Goal: Transaction & Acquisition: Subscribe to service/newsletter

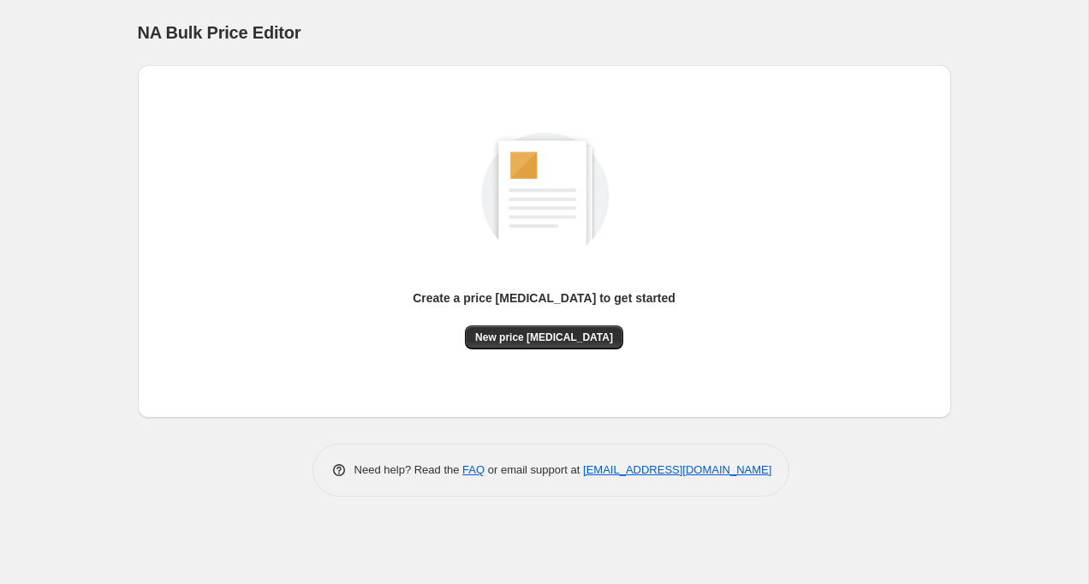
click at [752, 123] on div "Create a price [MEDICAL_DATA] to get started New price [MEDICAL_DATA]" at bounding box center [545, 222] width 786 height 253
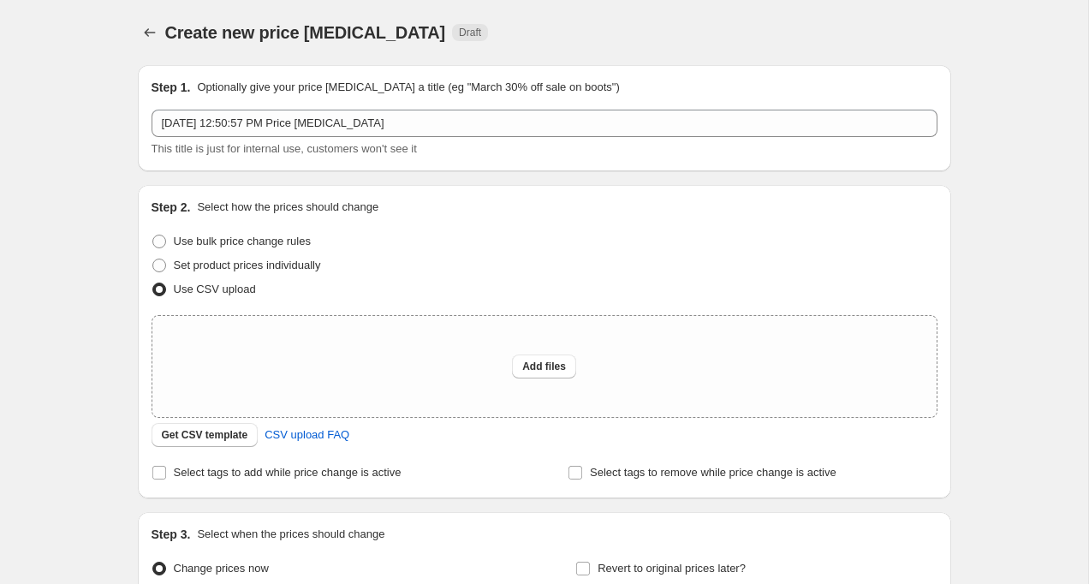
scroll to position [56, 0]
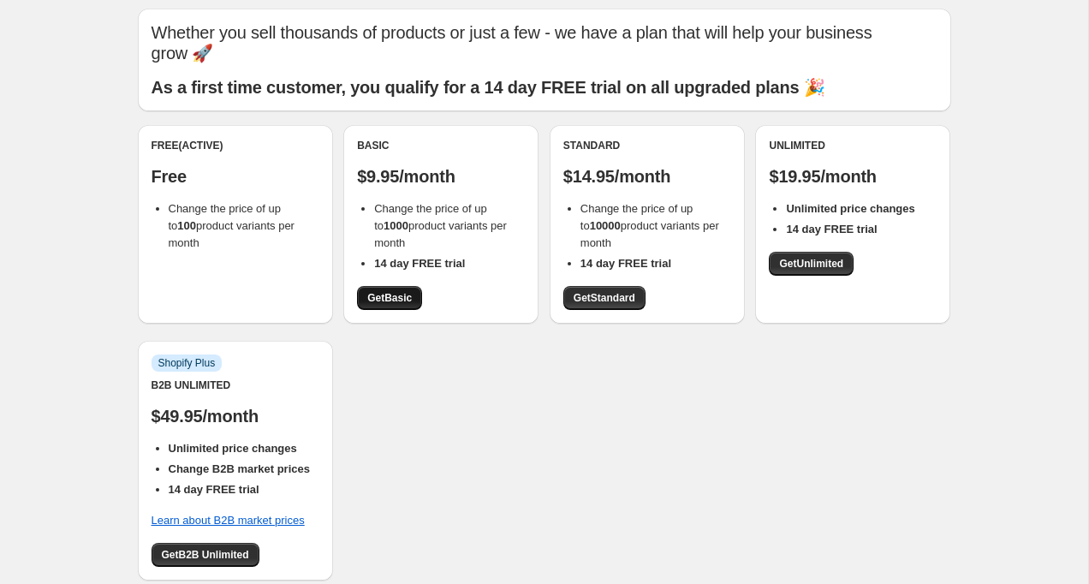
click at [389, 291] on span "Get Basic" at bounding box center [389, 298] width 45 height 14
